Goal: Find specific page/section: Find specific page/section

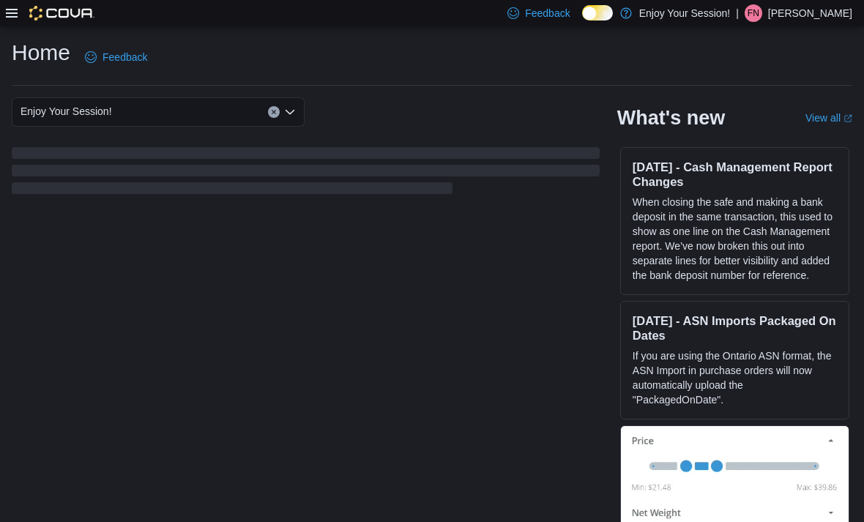
click at [11, 16] on icon at bounding box center [12, 13] width 12 height 12
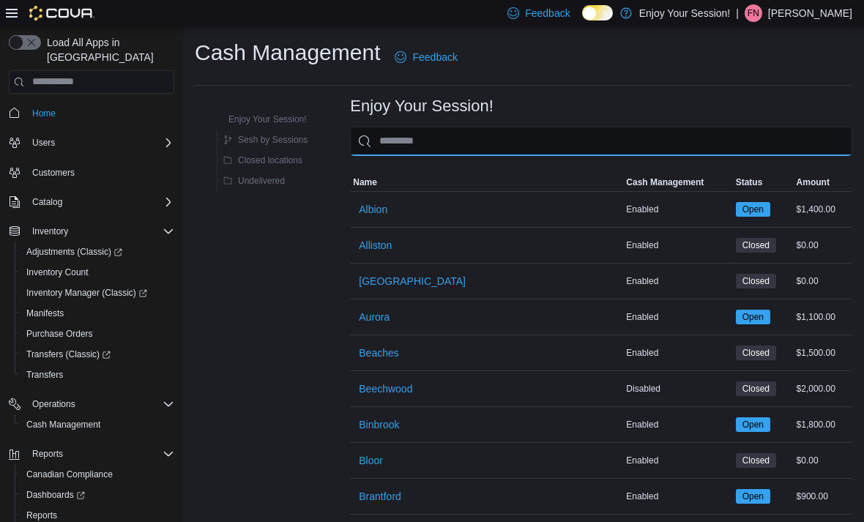
click at [476, 134] on input "This is a search bar. As you type, the results lower in the page will automatic…" at bounding box center [601, 141] width 502 height 29
type input "****"
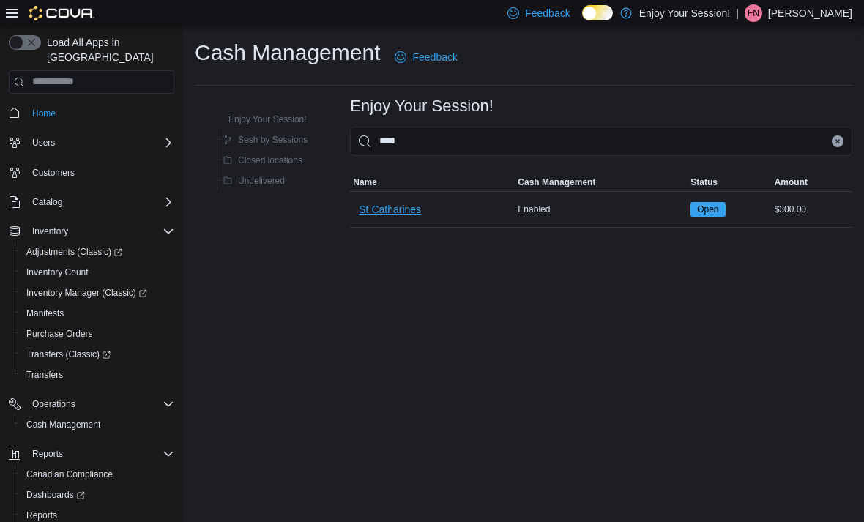
click at [398, 208] on span "St Catharines" at bounding box center [390, 209] width 62 height 15
